Goal: Browse casually: Explore the website without a specific task or goal

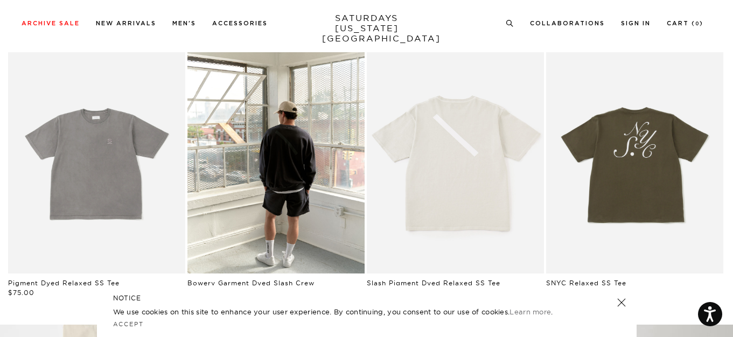
scroll to position [549, 0]
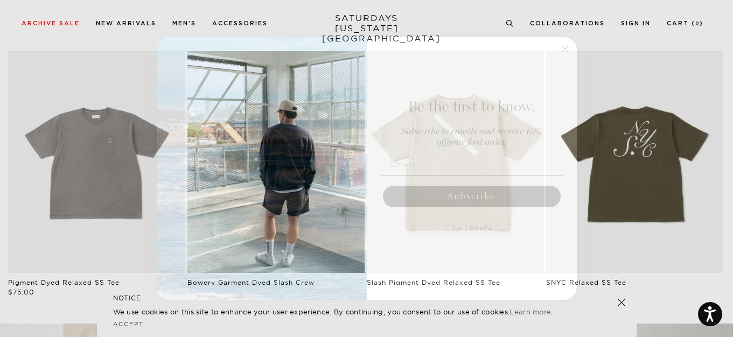
click at [560, 51] on circle "Close dialog" at bounding box center [565, 49] width 12 height 12
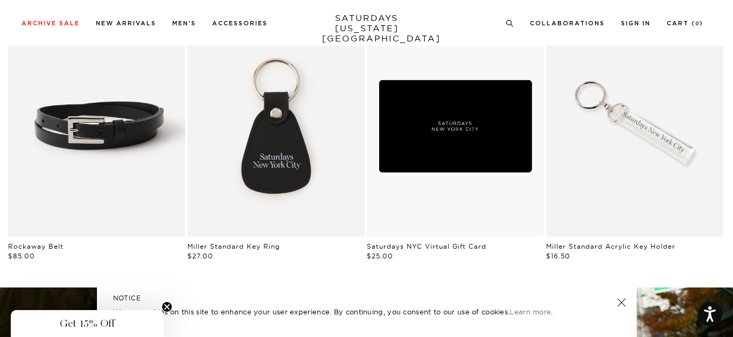
scroll to position [1213, 0]
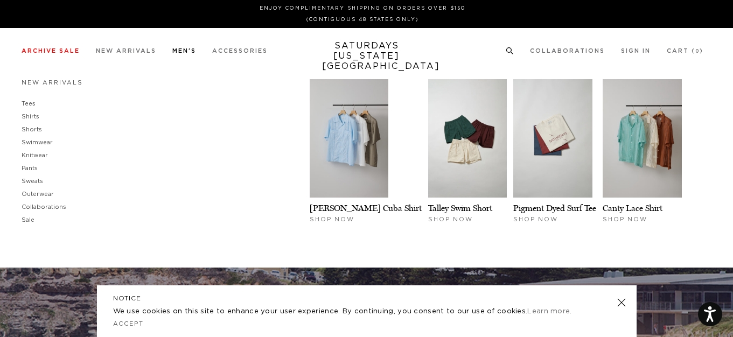
click at [183, 52] on link "Men's" at bounding box center [184, 51] width 24 height 6
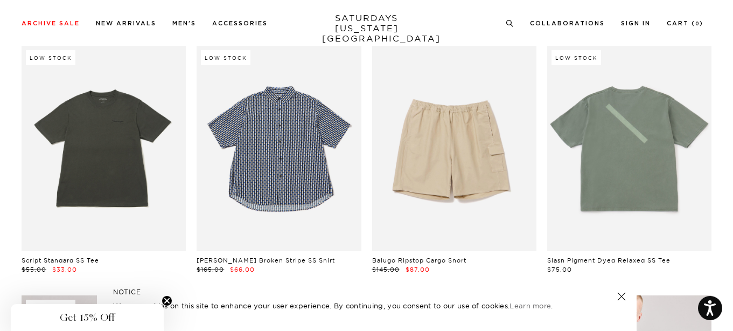
scroll to position [3814, 0]
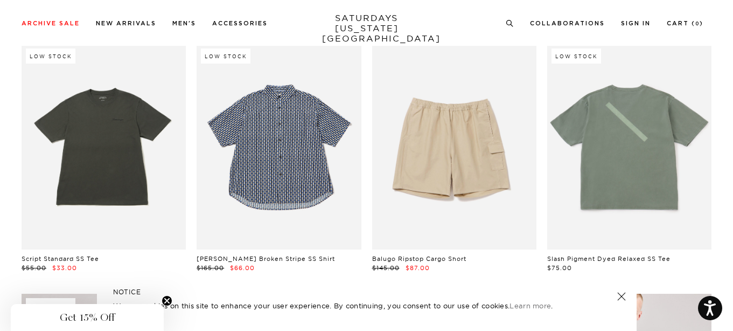
click at [355, 19] on link "SATURDAYS [US_STATE][GEOGRAPHIC_DATA]" at bounding box center [366, 28] width 89 height 31
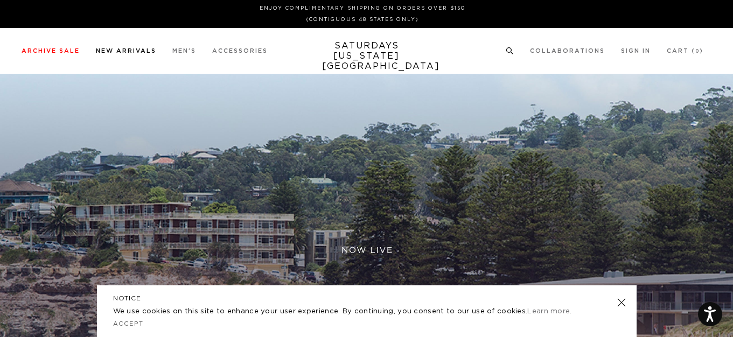
click at [115, 51] on link "New Arrivals" at bounding box center [126, 51] width 60 height 6
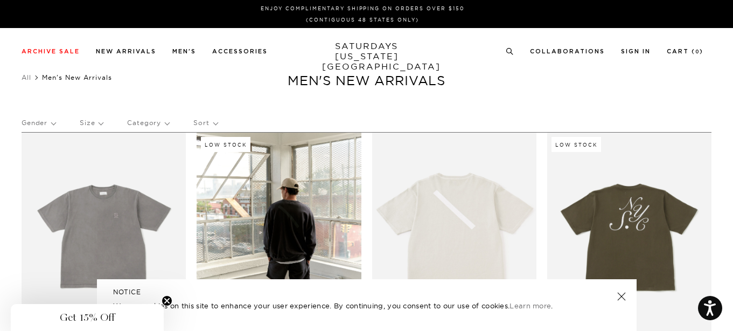
click at [621, 295] on link at bounding box center [621, 296] width 15 height 15
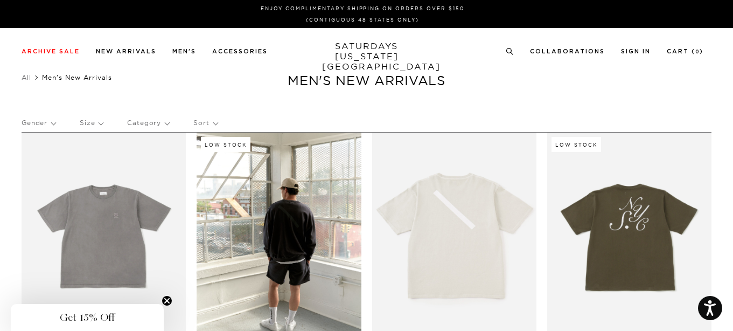
click at [358, 53] on link "SATURDAYS [US_STATE][GEOGRAPHIC_DATA]" at bounding box center [366, 56] width 89 height 31
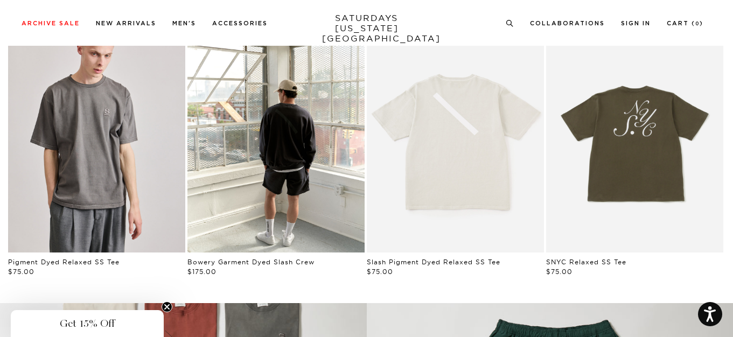
scroll to position [576, 0]
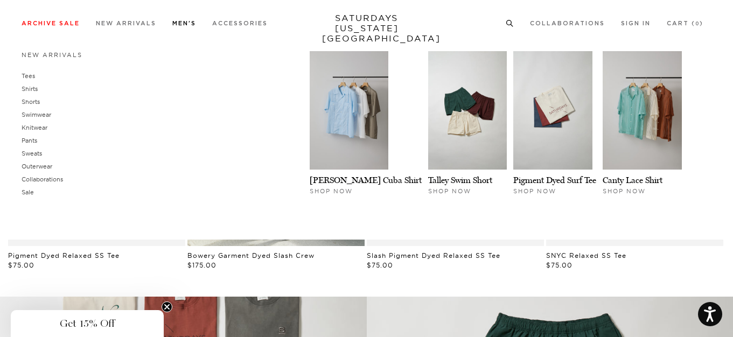
click at [185, 23] on link "Men's" at bounding box center [184, 23] width 24 height 6
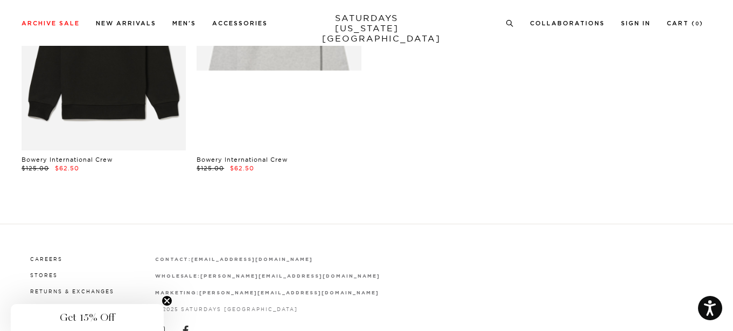
scroll to position [8753, 1]
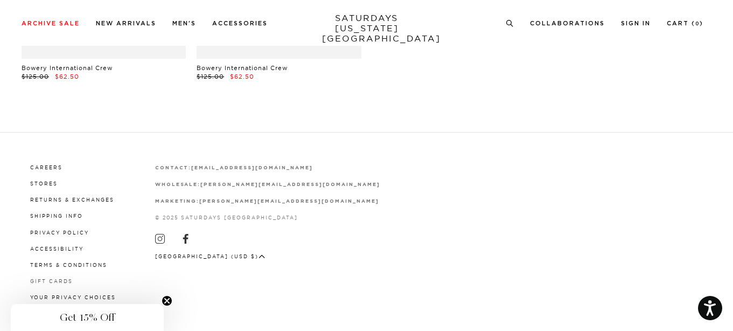
click at [56, 280] on link "Gift Cards" at bounding box center [51, 281] width 43 height 6
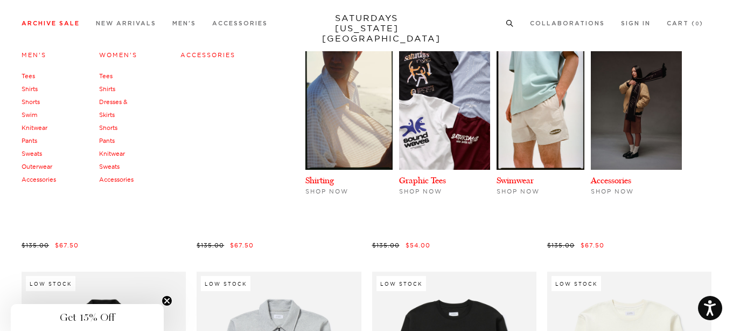
scroll to position [8074, 1]
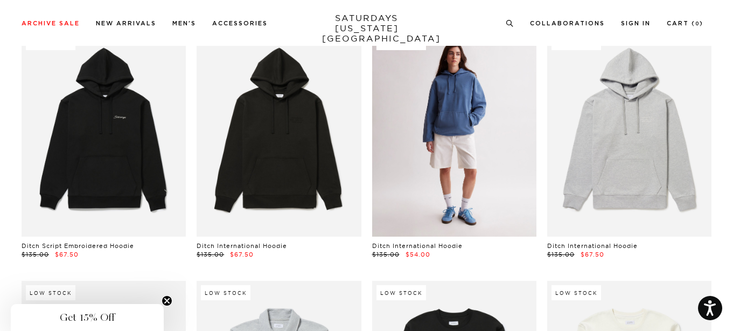
click at [458, 181] on link at bounding box center [454, 134] width 164 height 206
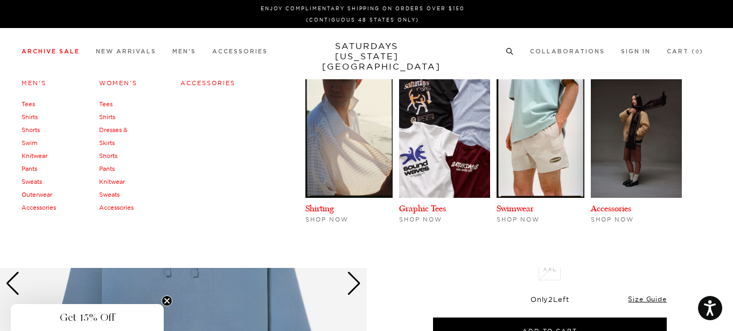
click at [47, 52] on link "Archive Sale" at bounding box center [51, 52] width 58 height 6
